Goal: Task Accomplishment & Management: Manage account settings

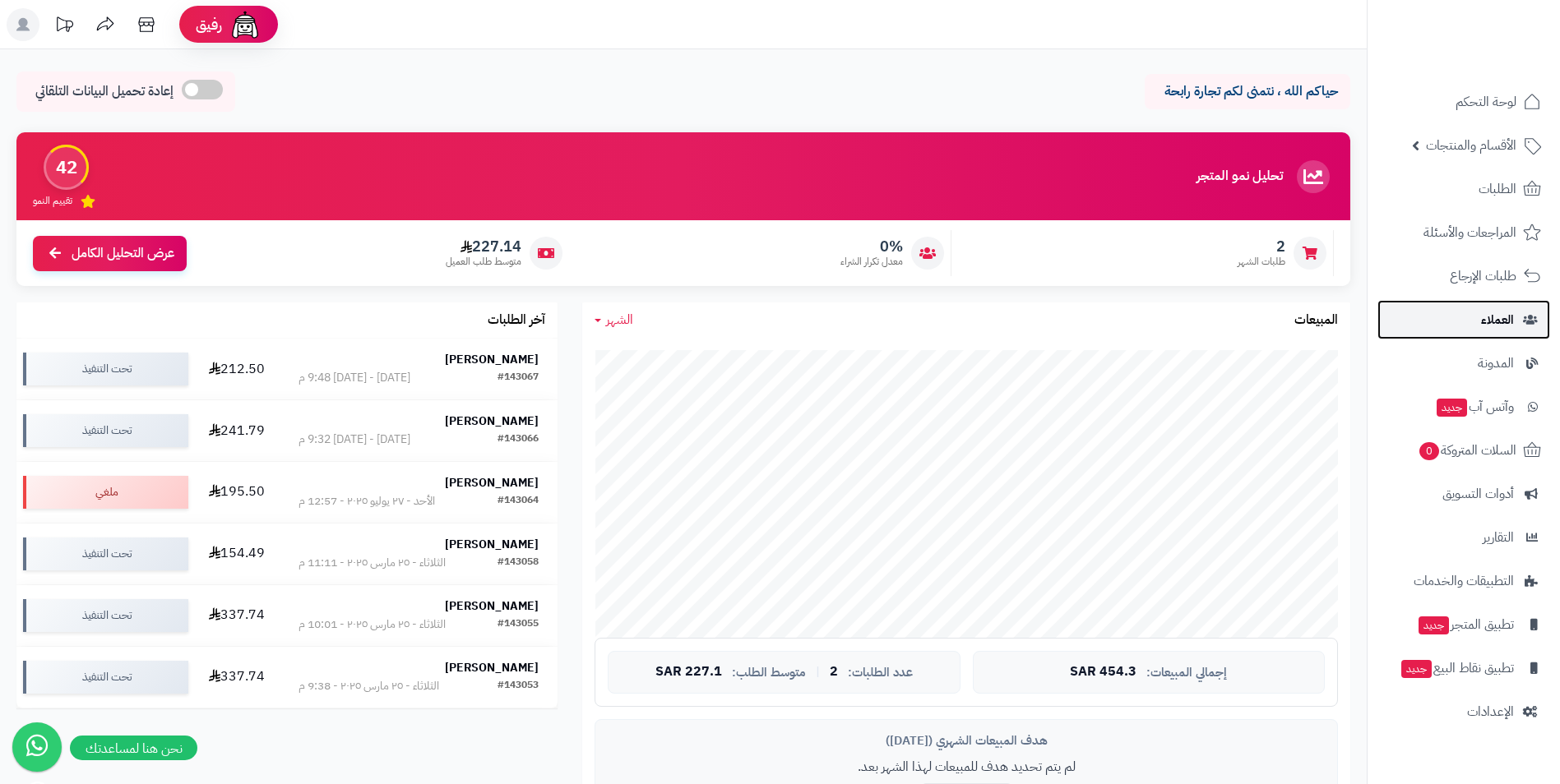
click at [1505, 319] on span "العملاء" at bounding box center [1497, 320] width 33 height 23
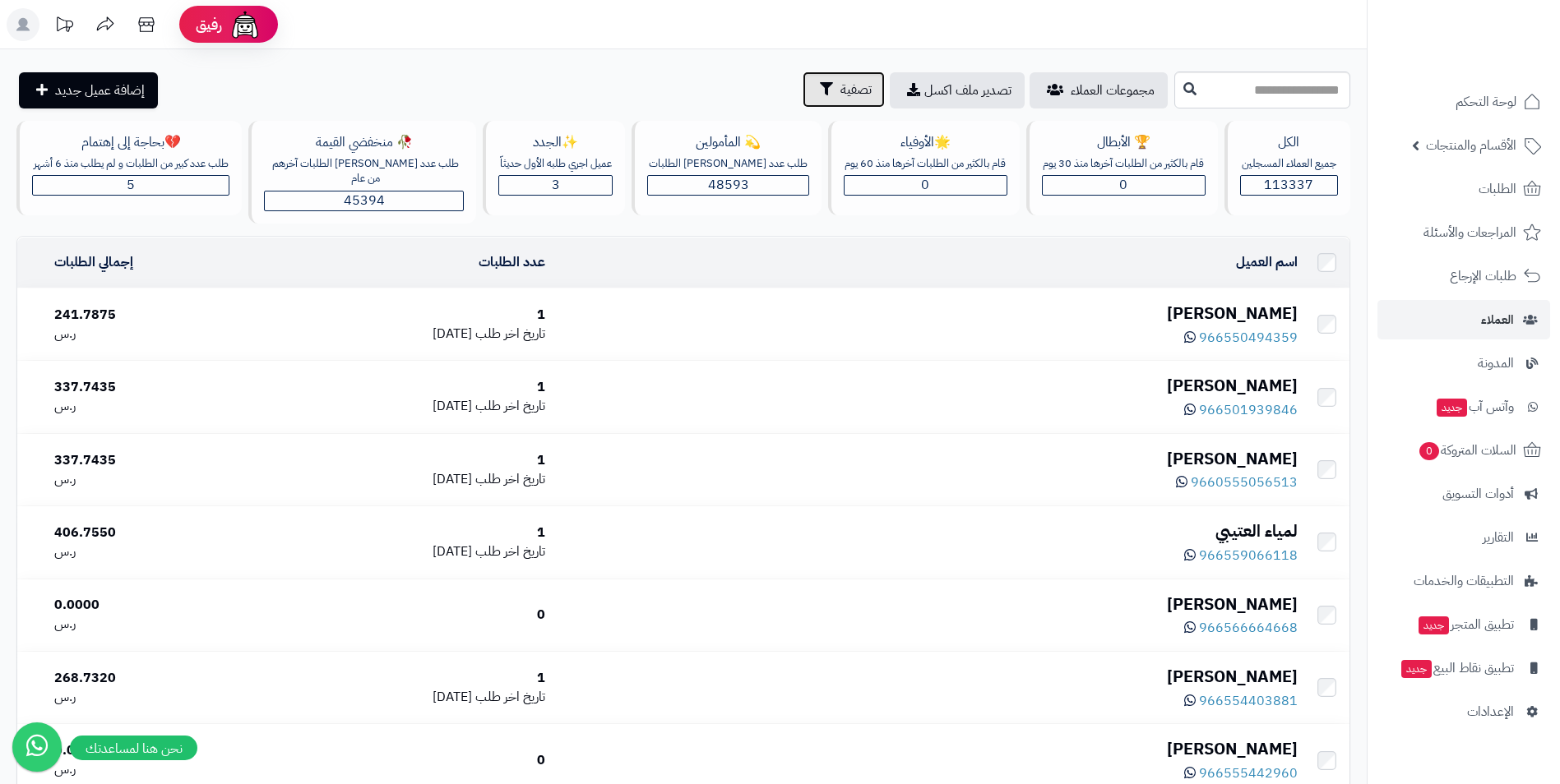
click at [803, 93] on button "تصفية" at bounding box center [844, 89] width 82 height 36
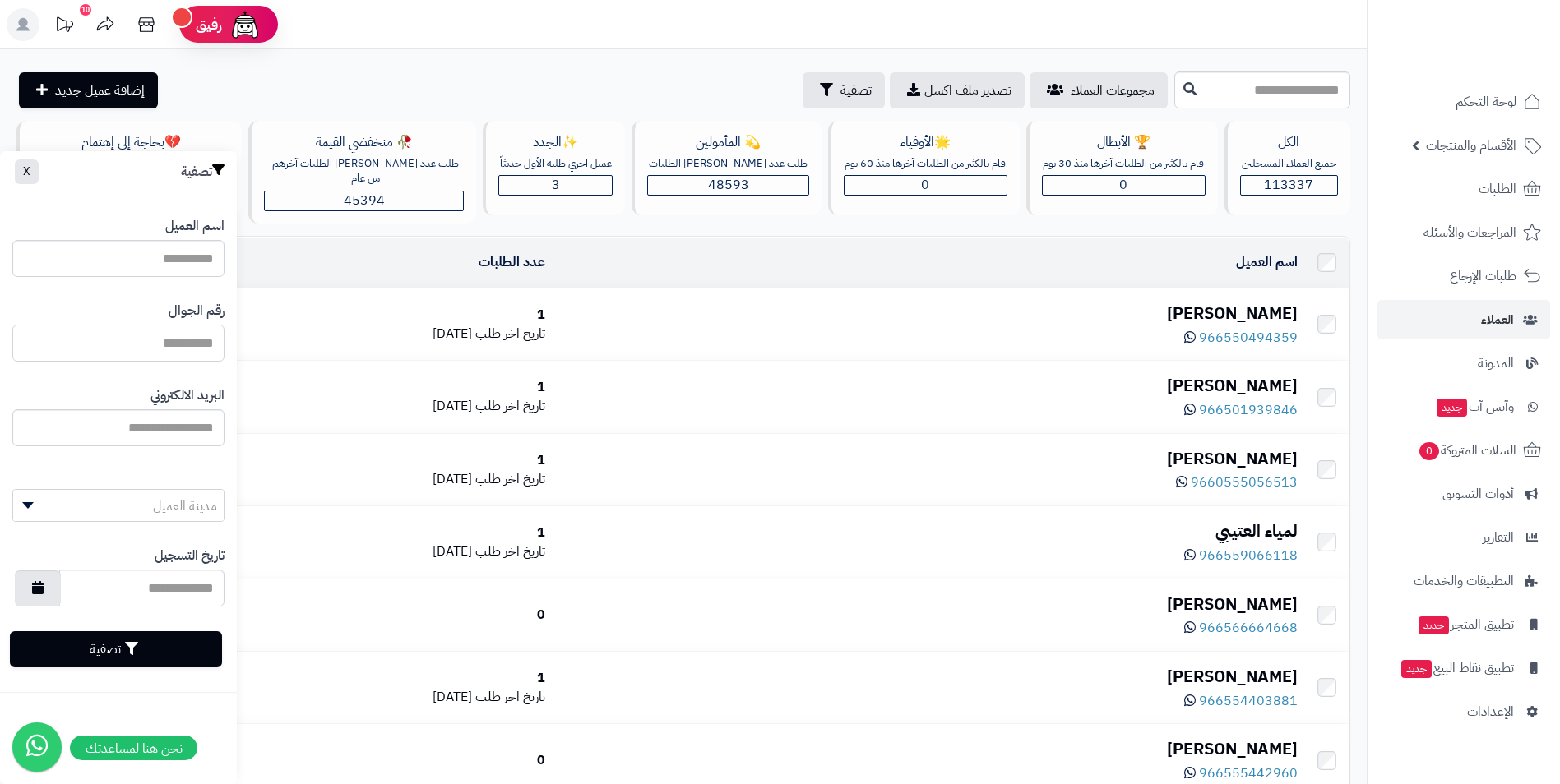
click at [169, 338] on input "اسم العميل" at bounding box center [118, 343] width 213 height 37
type input "*********"
click at [150, 647] on button "تصفية" at bounding box center [116, 648] width 213 height 36
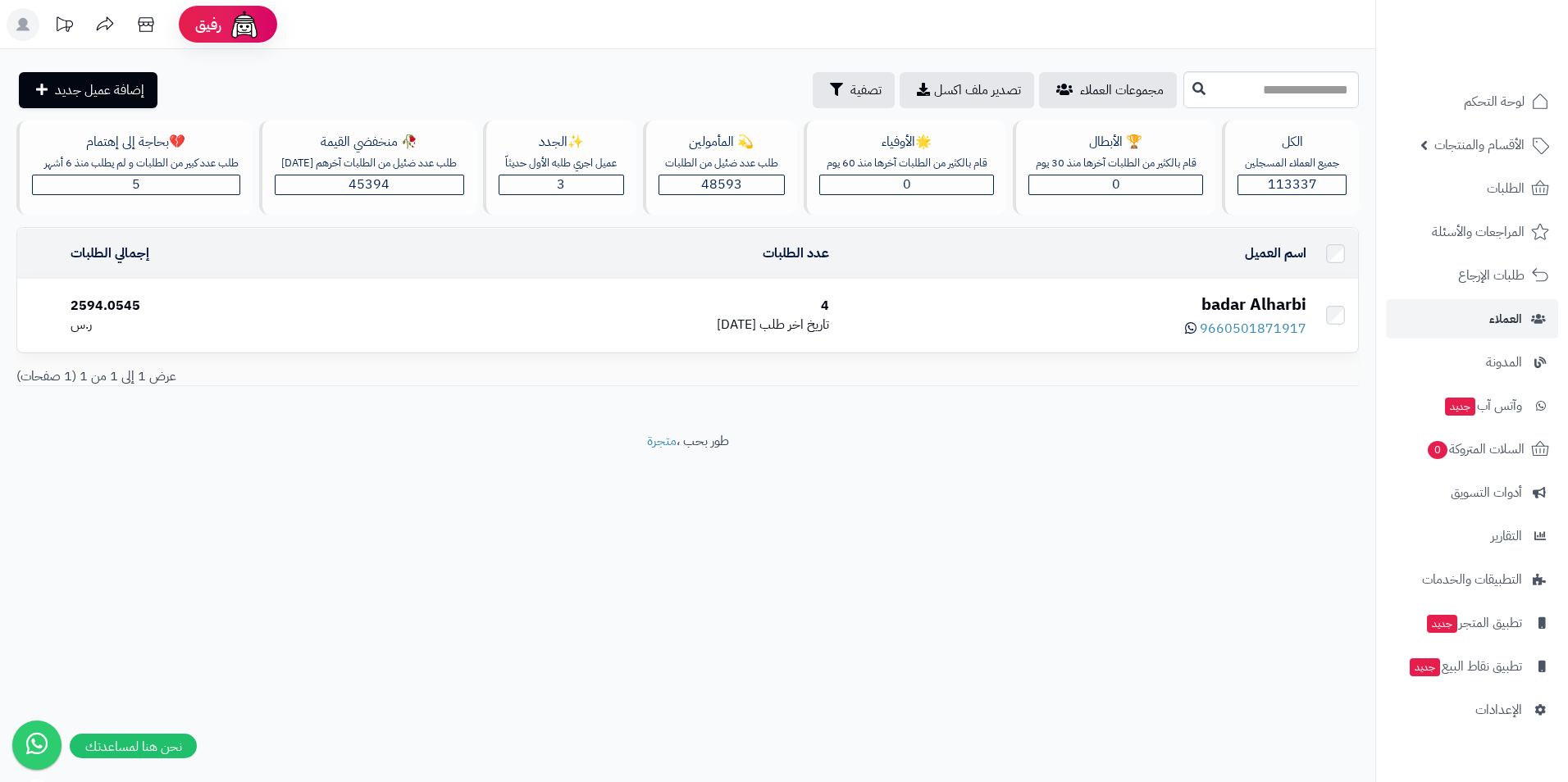
click at [1230, 311] on div "badar Alharbi" at bounding box center [1074, 304] width 465 height 24
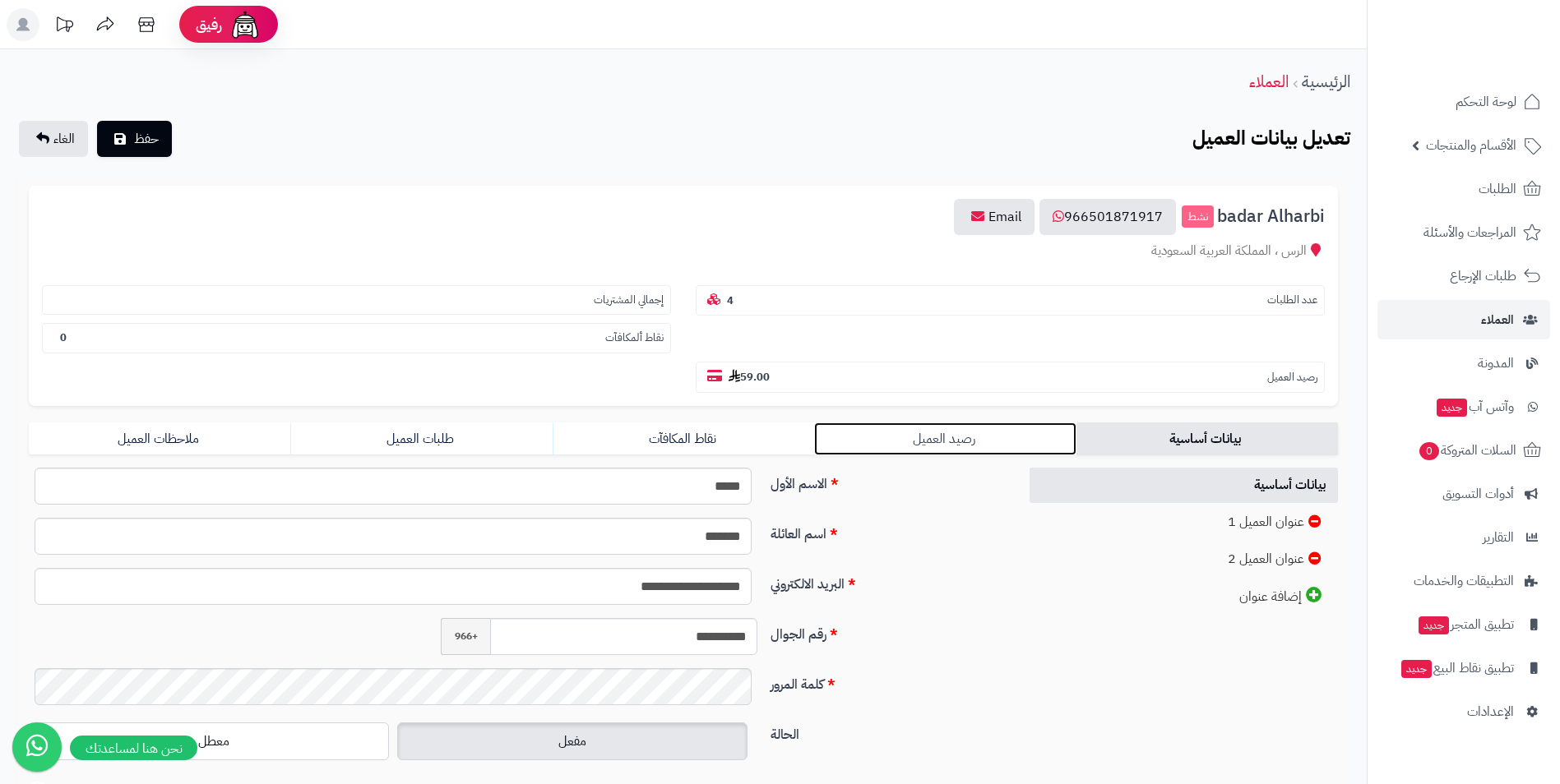
click at [919, 445] on link "رصيد العميل" at bounding box center [945, 438] width 261 height 33
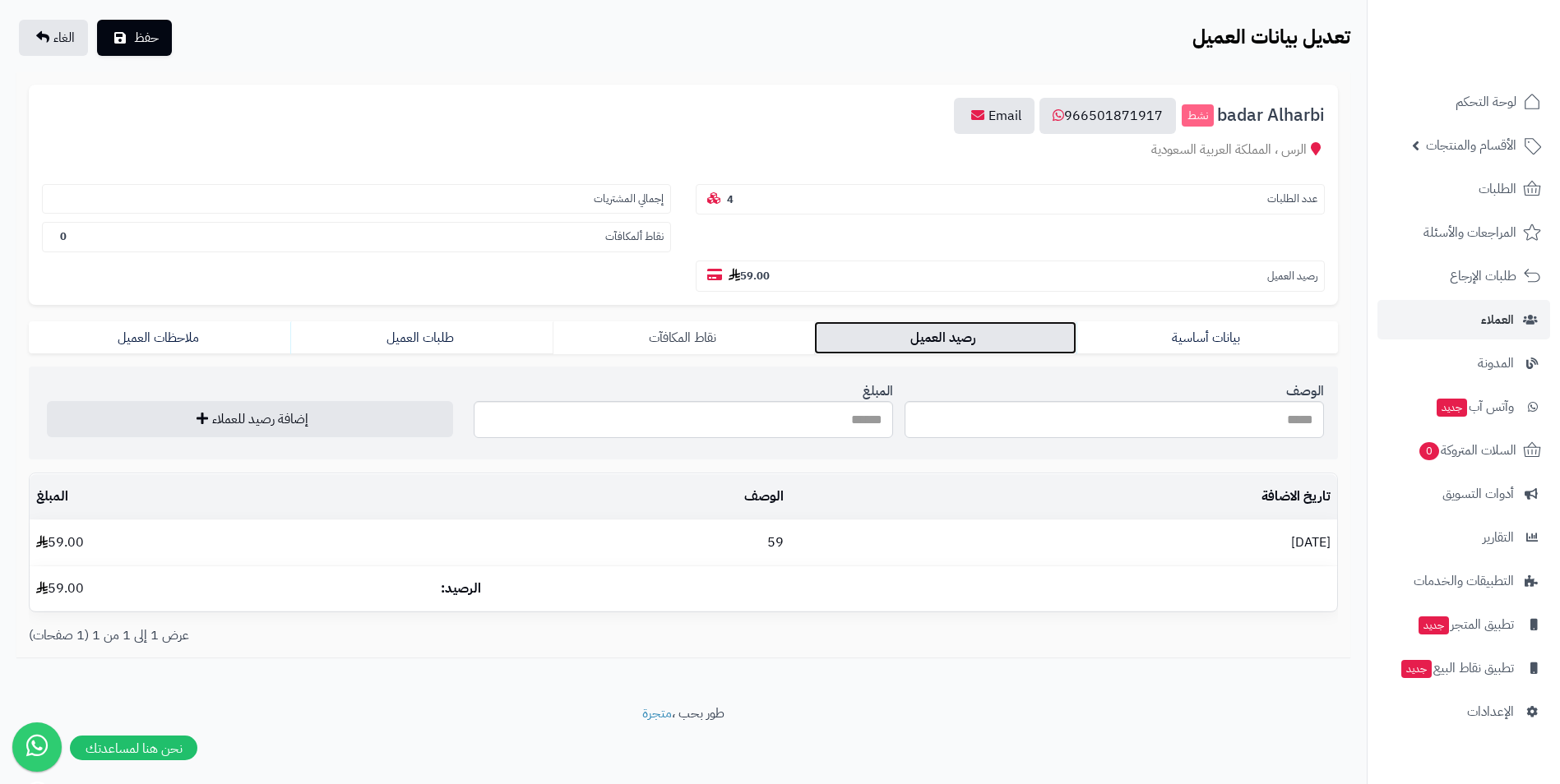
scroll to position [103, 0]
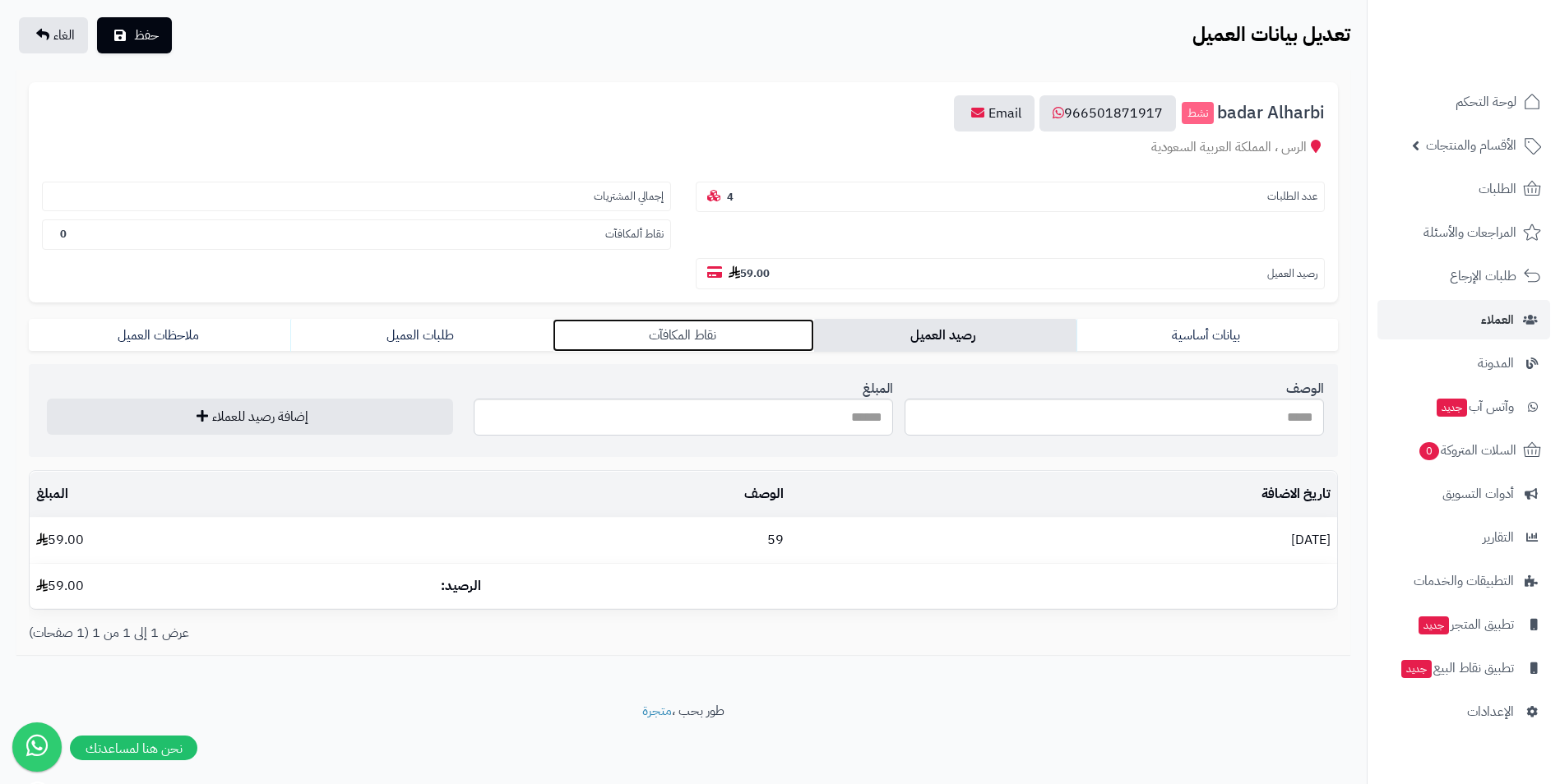
click at [732, 338] on link "نقاط المكافآت" at bounding box center [683, 335] width 261 height 33
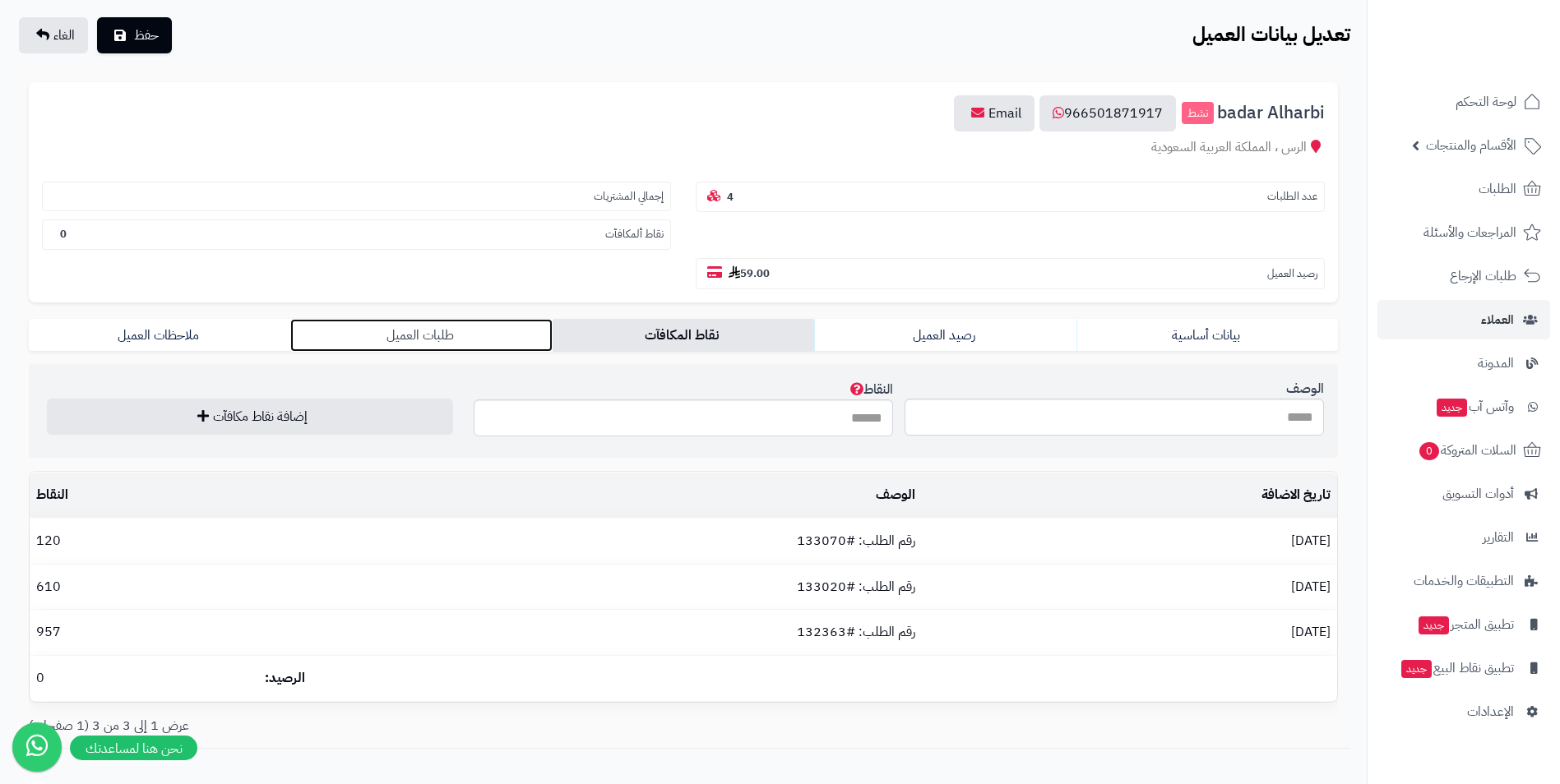
click at [468, 340] on link "طلبات العميل" at bounding box center [421, 335] width 261 height 33
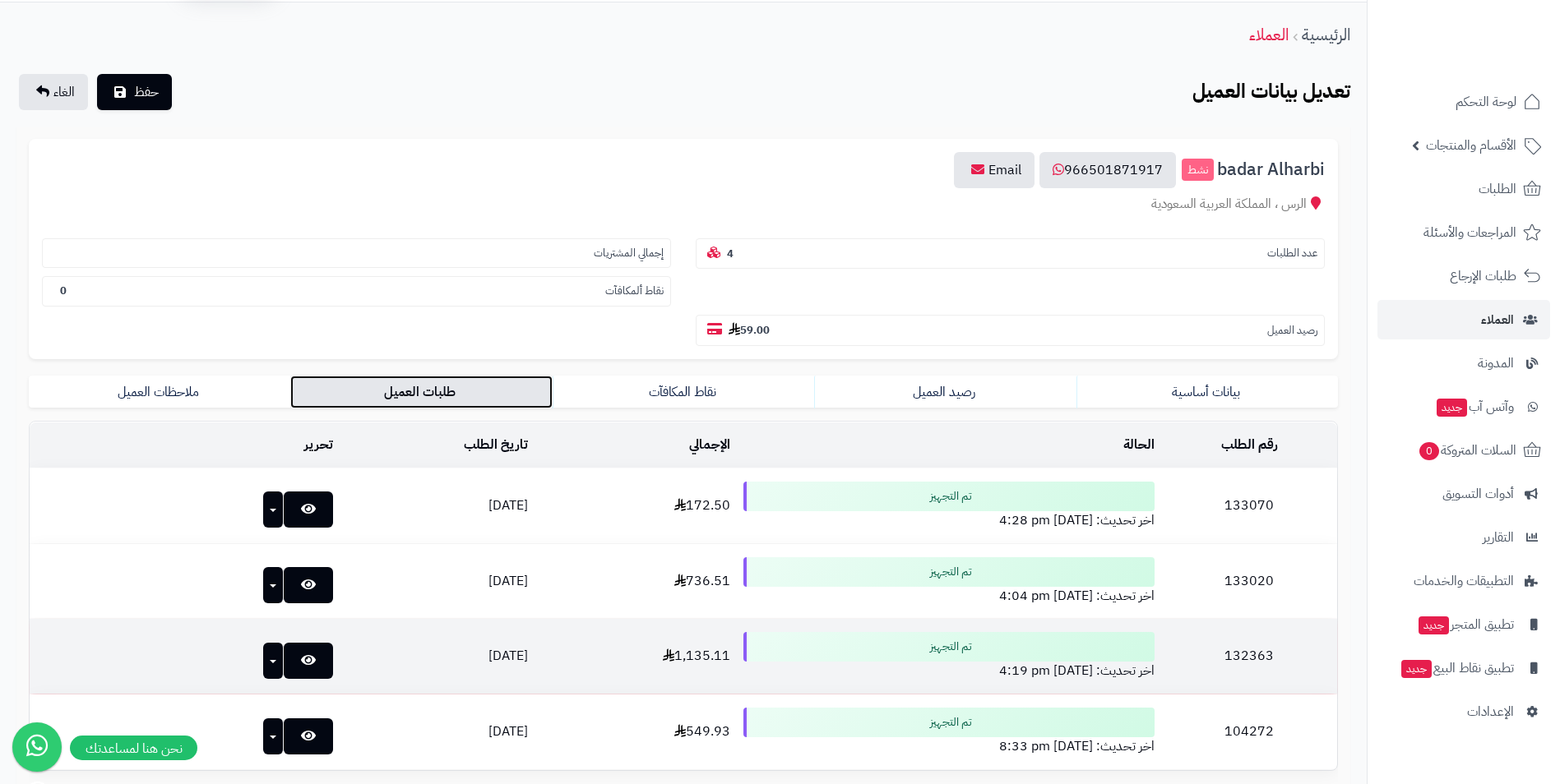
scroll to position [43, 0]
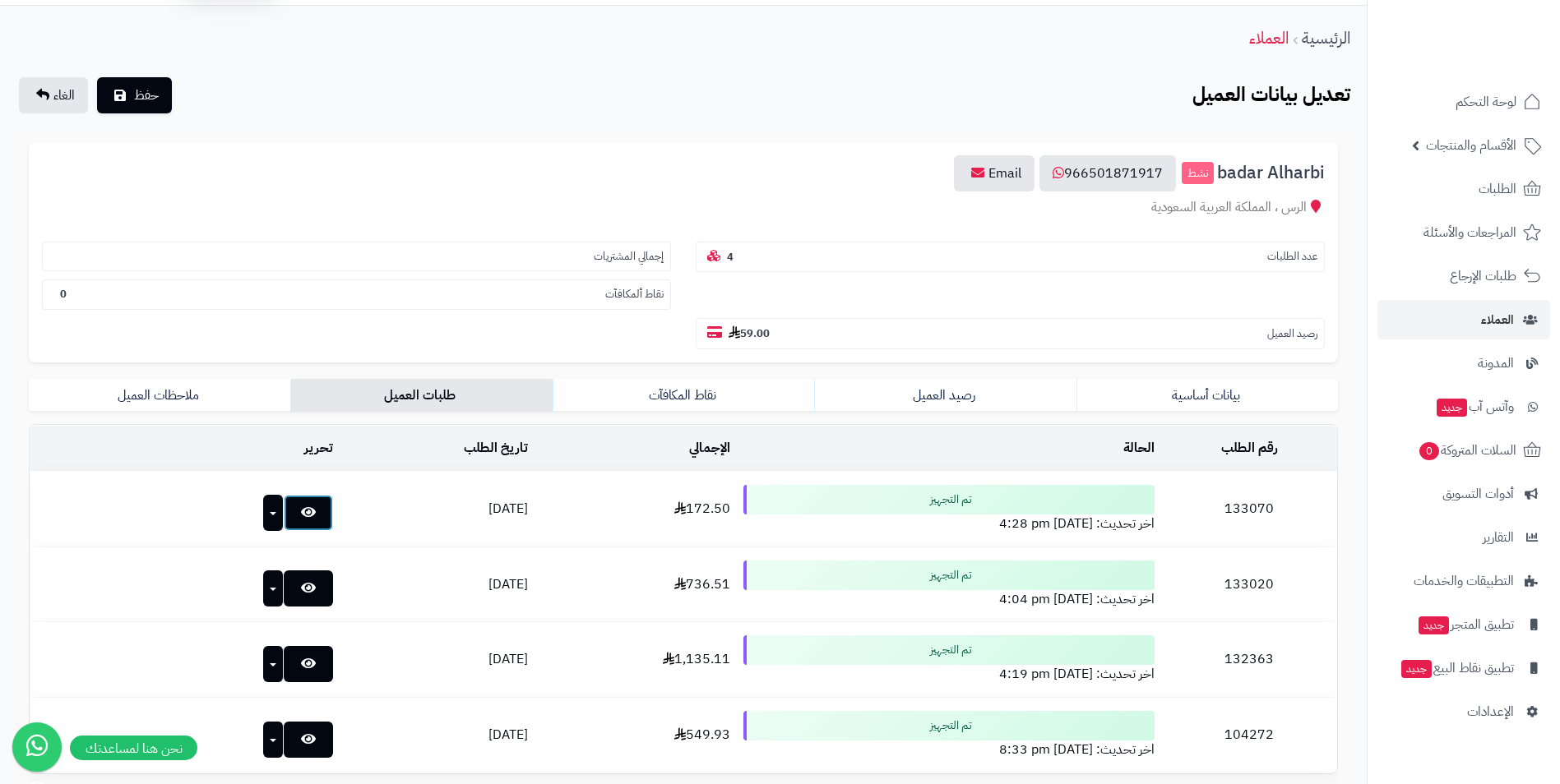
click at [301, 516] on icon at bounding box center [308, 511] width 15 height 13
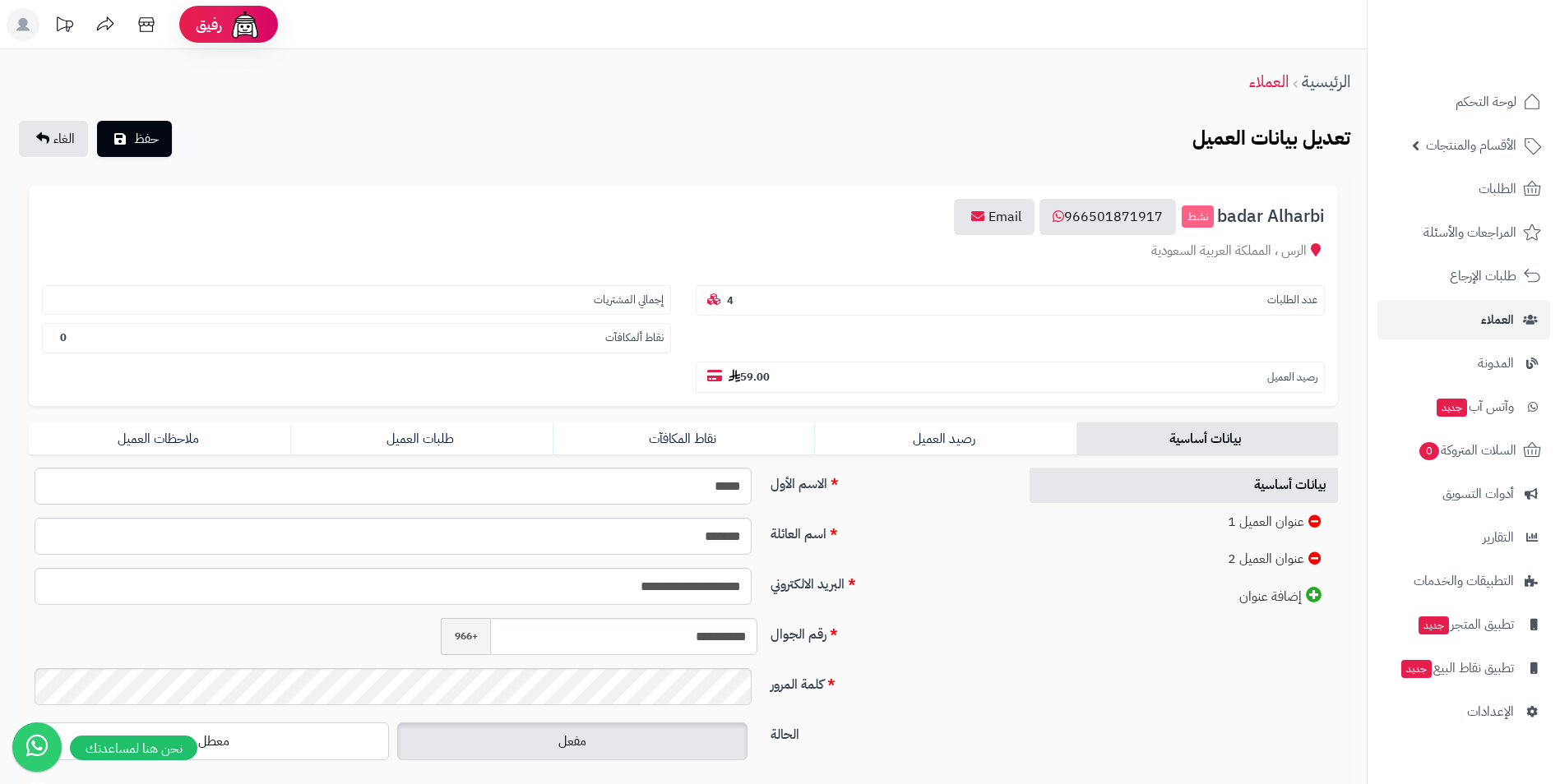
scroll to position [43, 0]
